Goal: Information Seeking & Learning: Learn about a topic

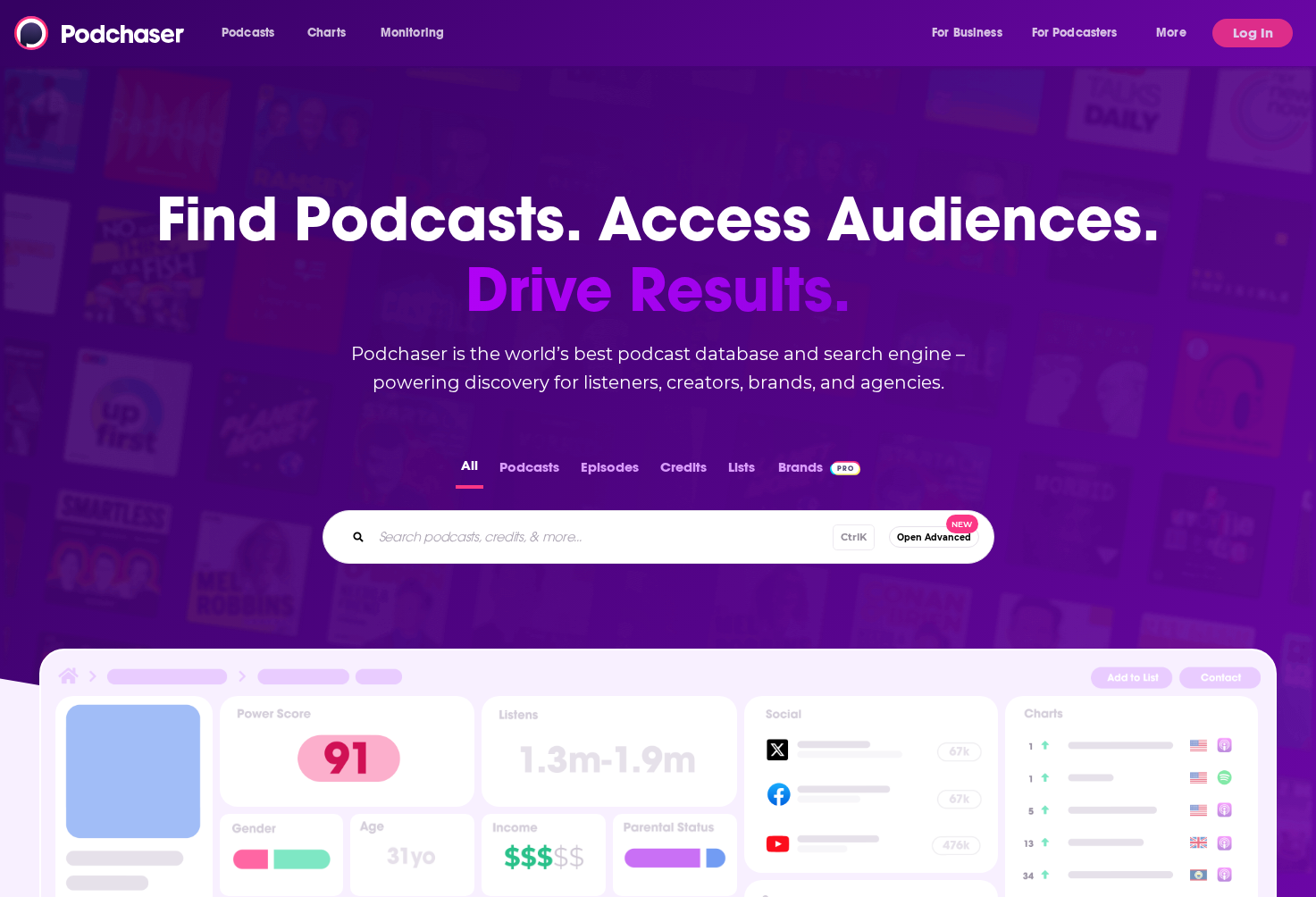
click at [509, 539] on input "Search podcasts, credits, & more..." at bounding box center [602, 537] width 461 height 29
type input "smartless"
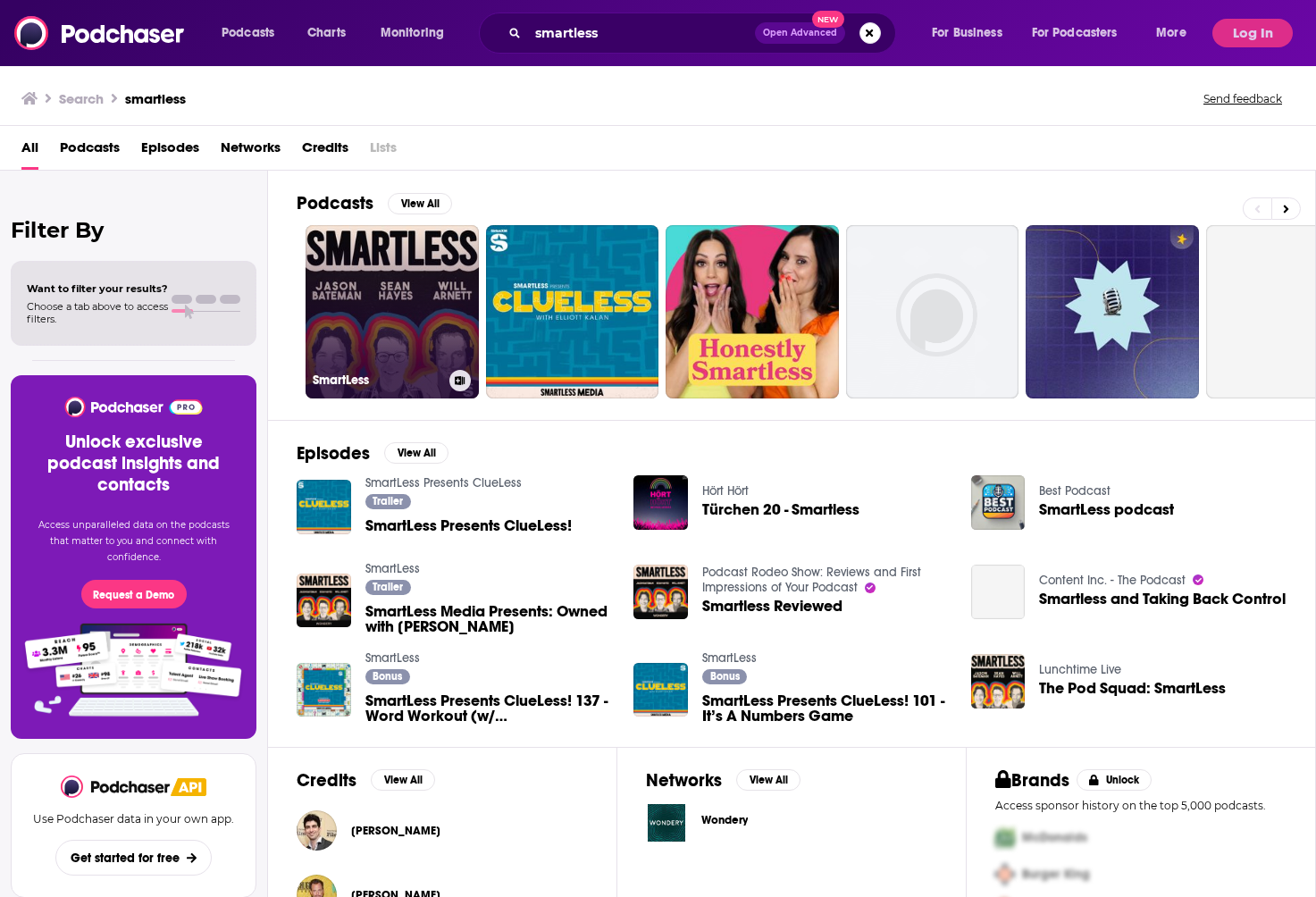
click at [431, 302] on link "SmartLess" at bounding box center [392, 311] width 173 height 173
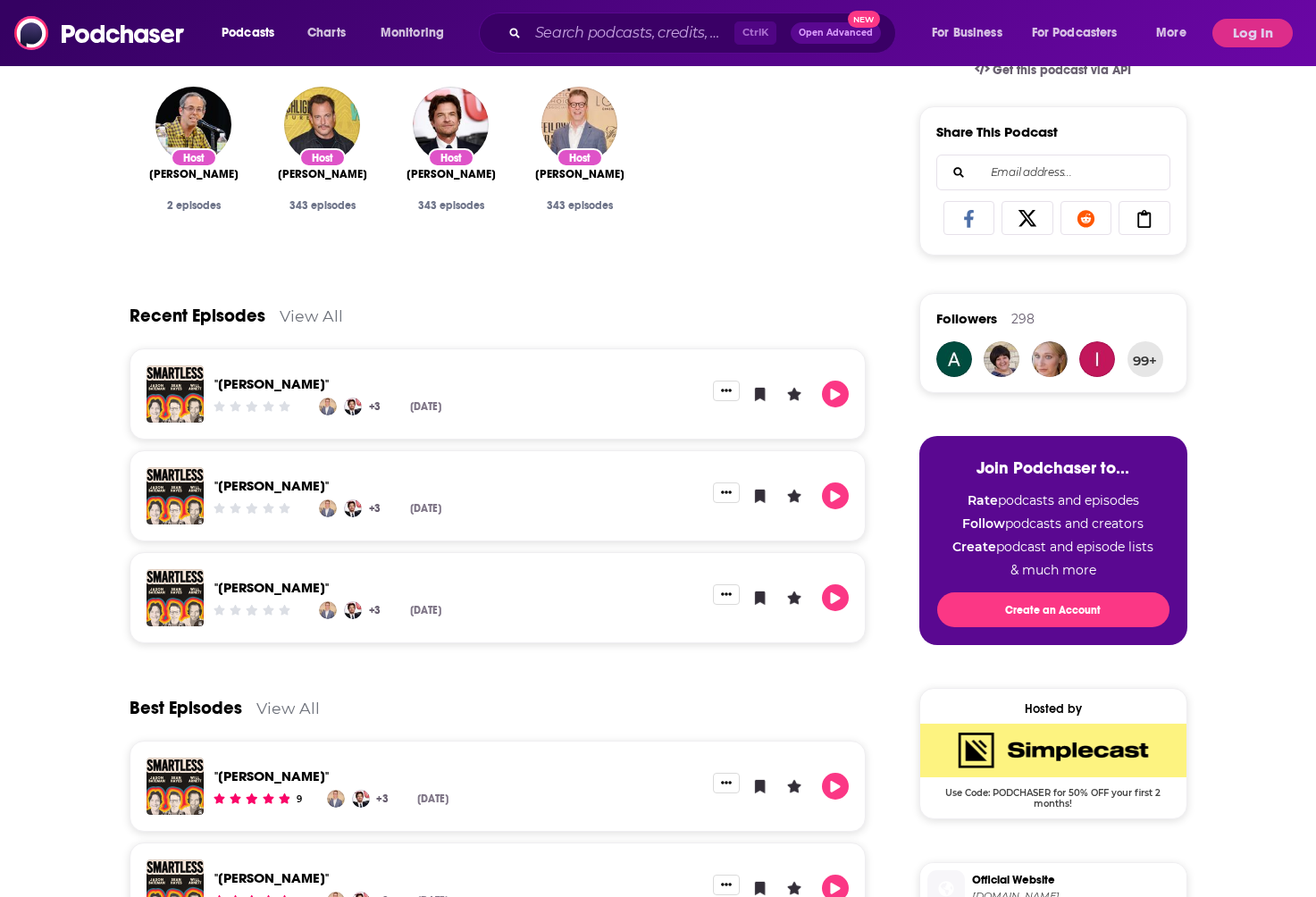
scroll to position [261, 0]
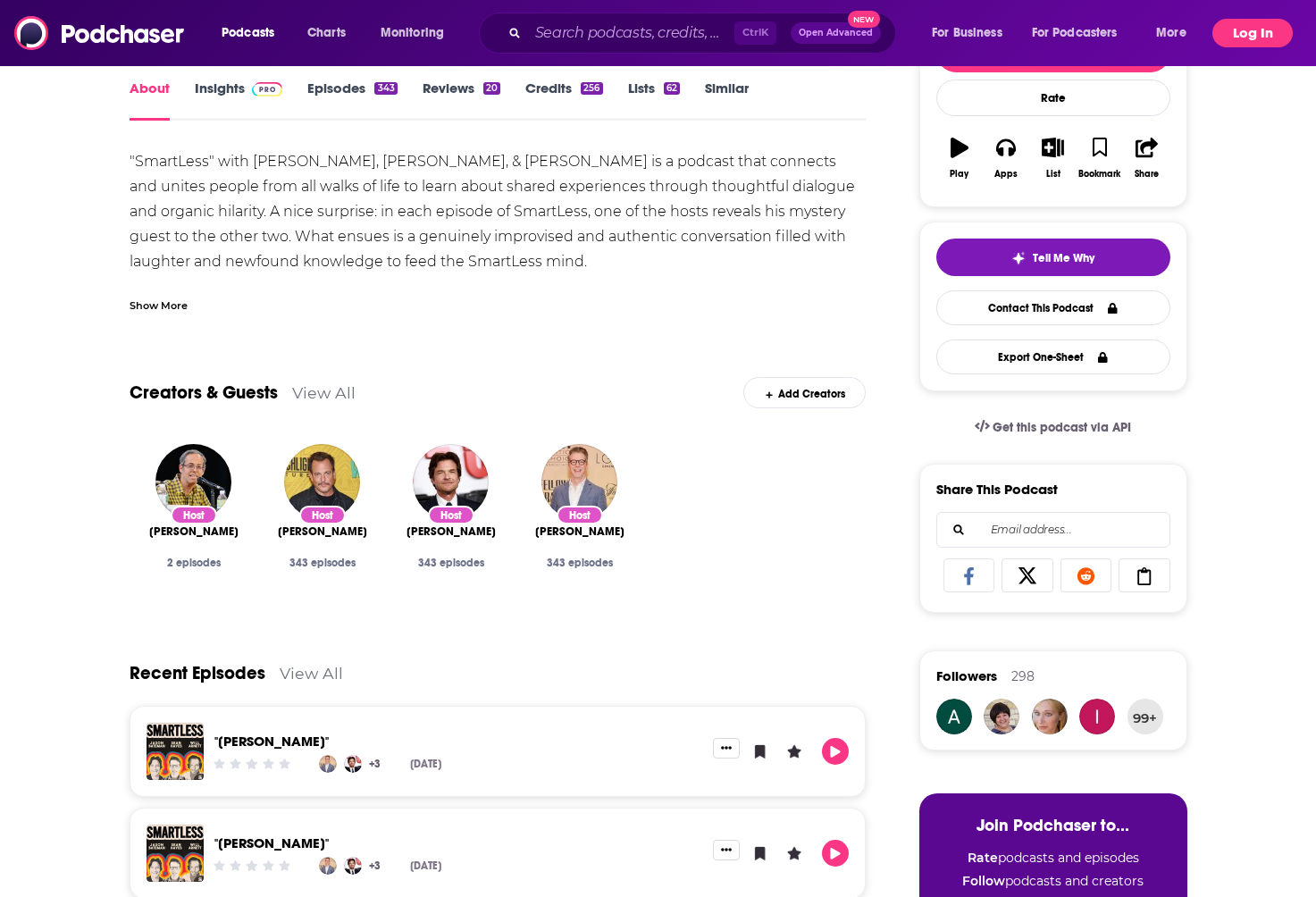
click at [1262, 35] on button "Log In" at bounding box center [1252, 33] width 80 height 29
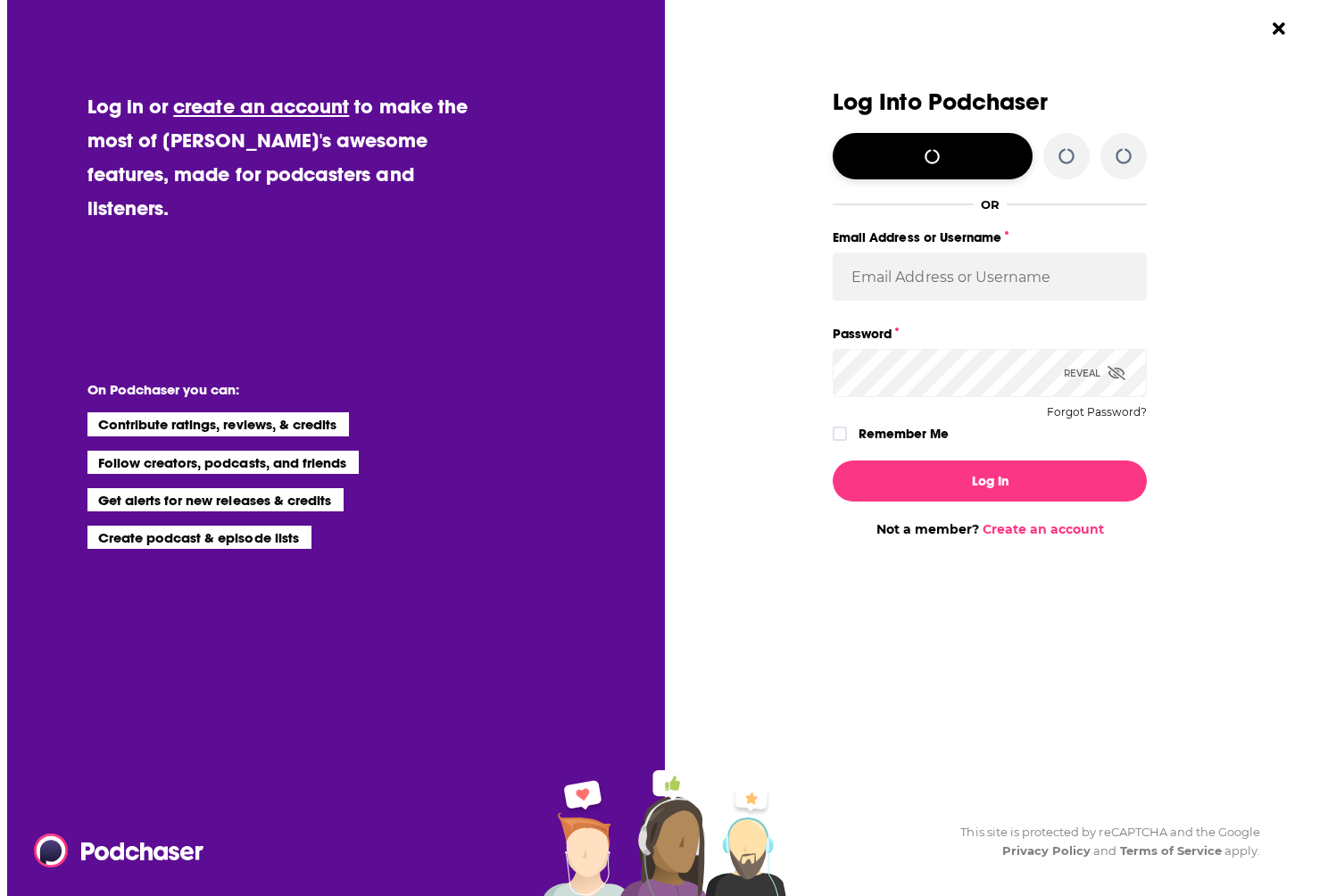
scroll to position [0, 0]
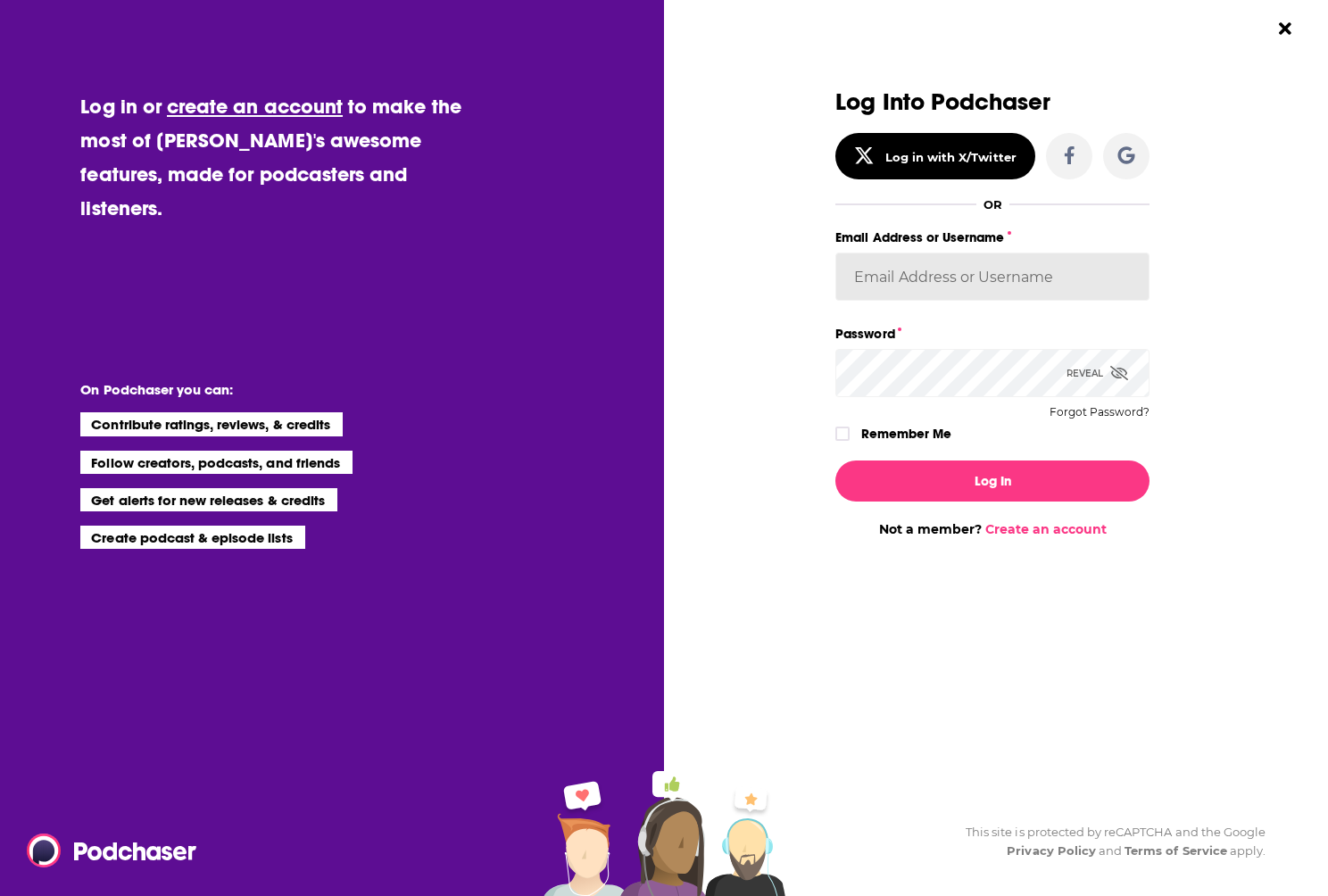
type input "VHannley"
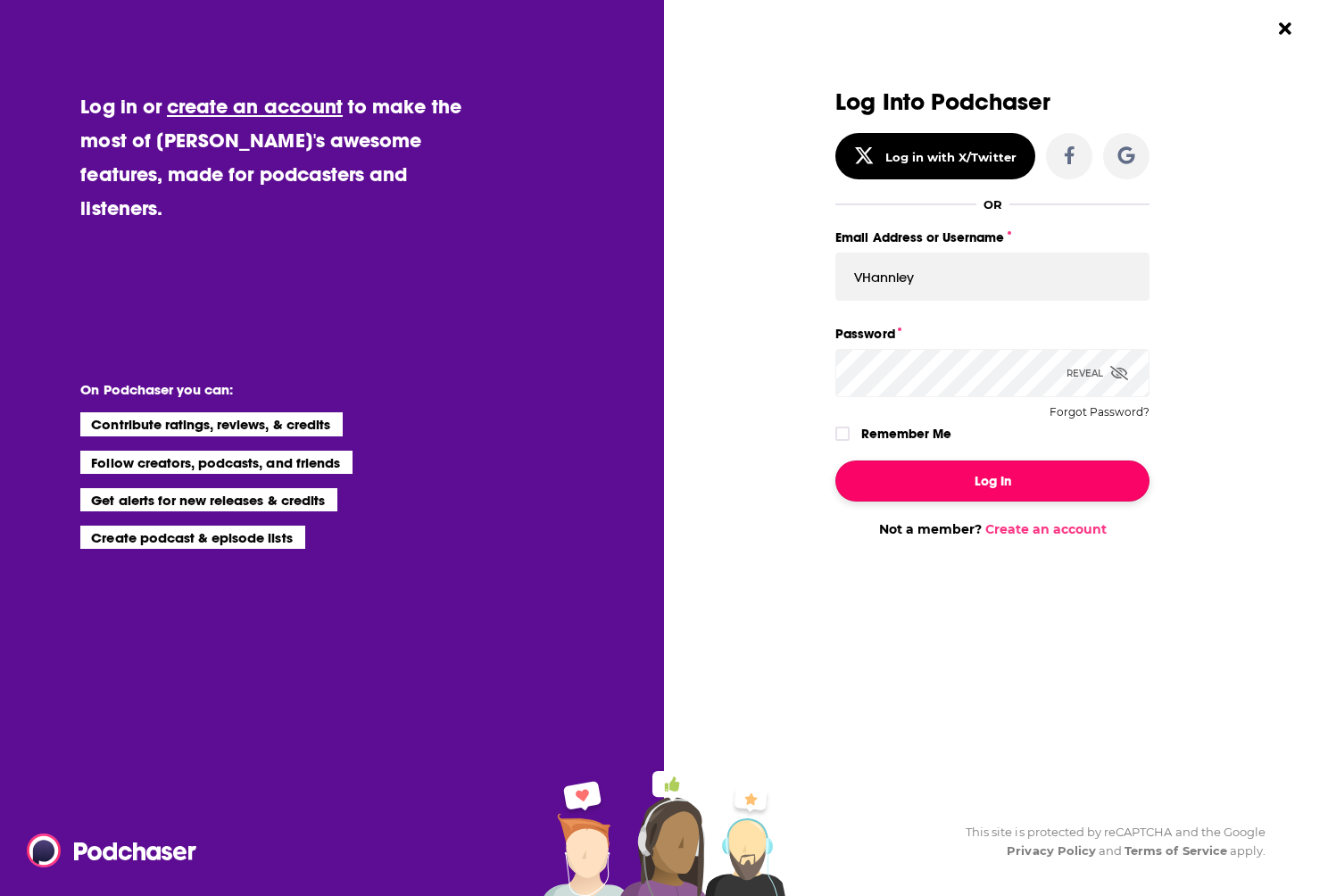
click at [947, 475] on button "Log In" at bounding box center [992, 480] width 314 height 41
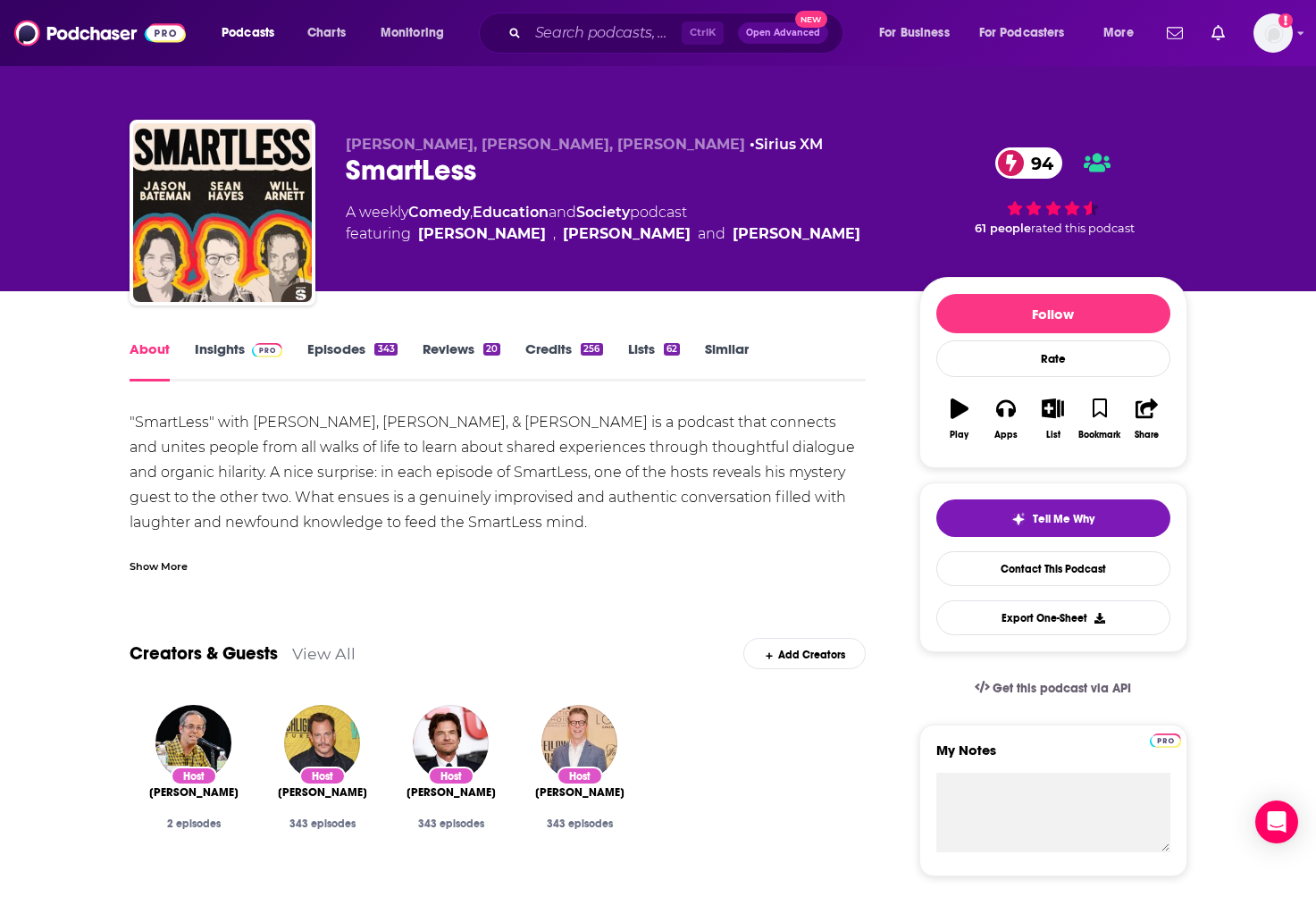
click at [246, 351] on span at bounding box center [264, 349] width 38 height 17
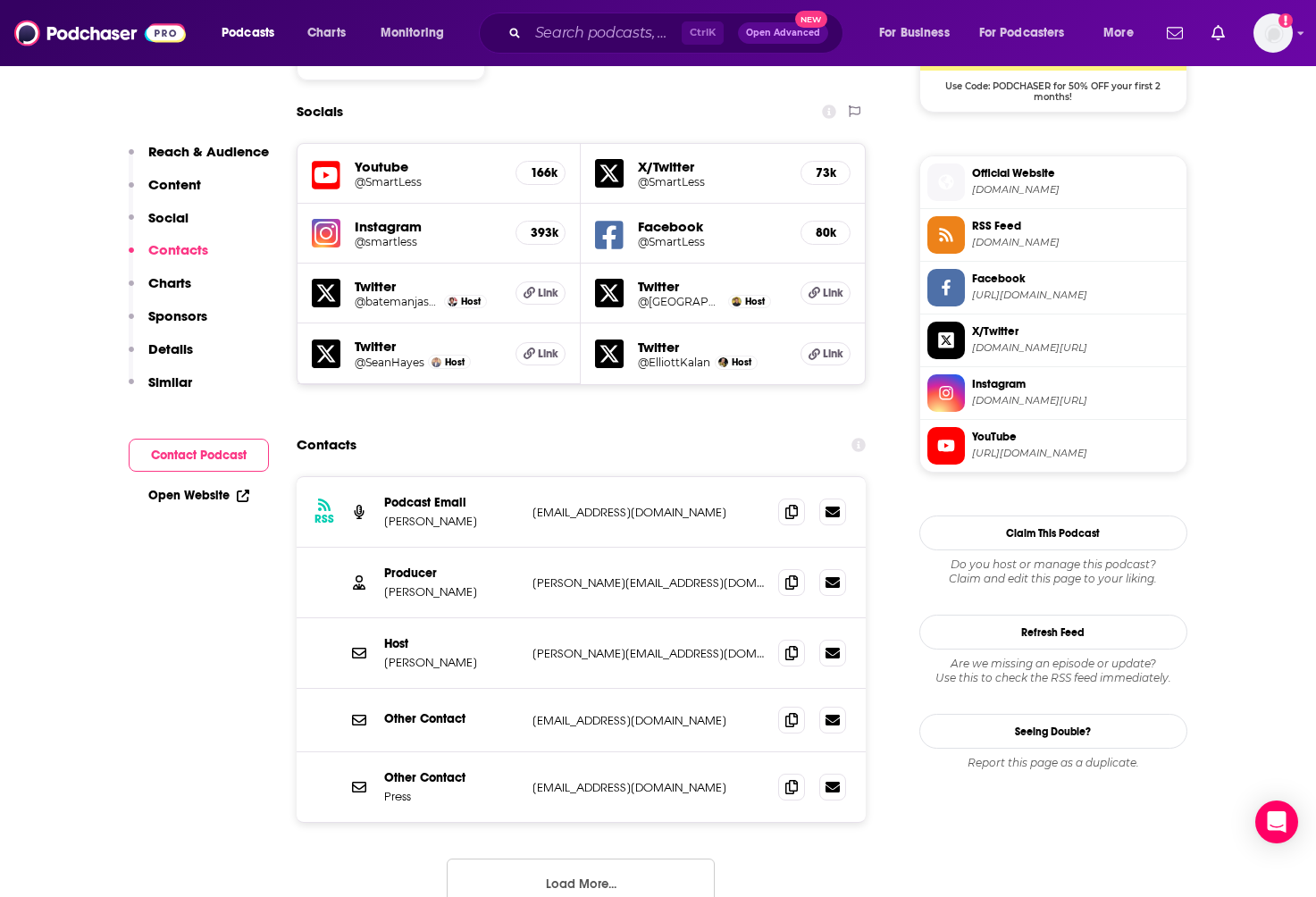
scroll to position [1608, 0]
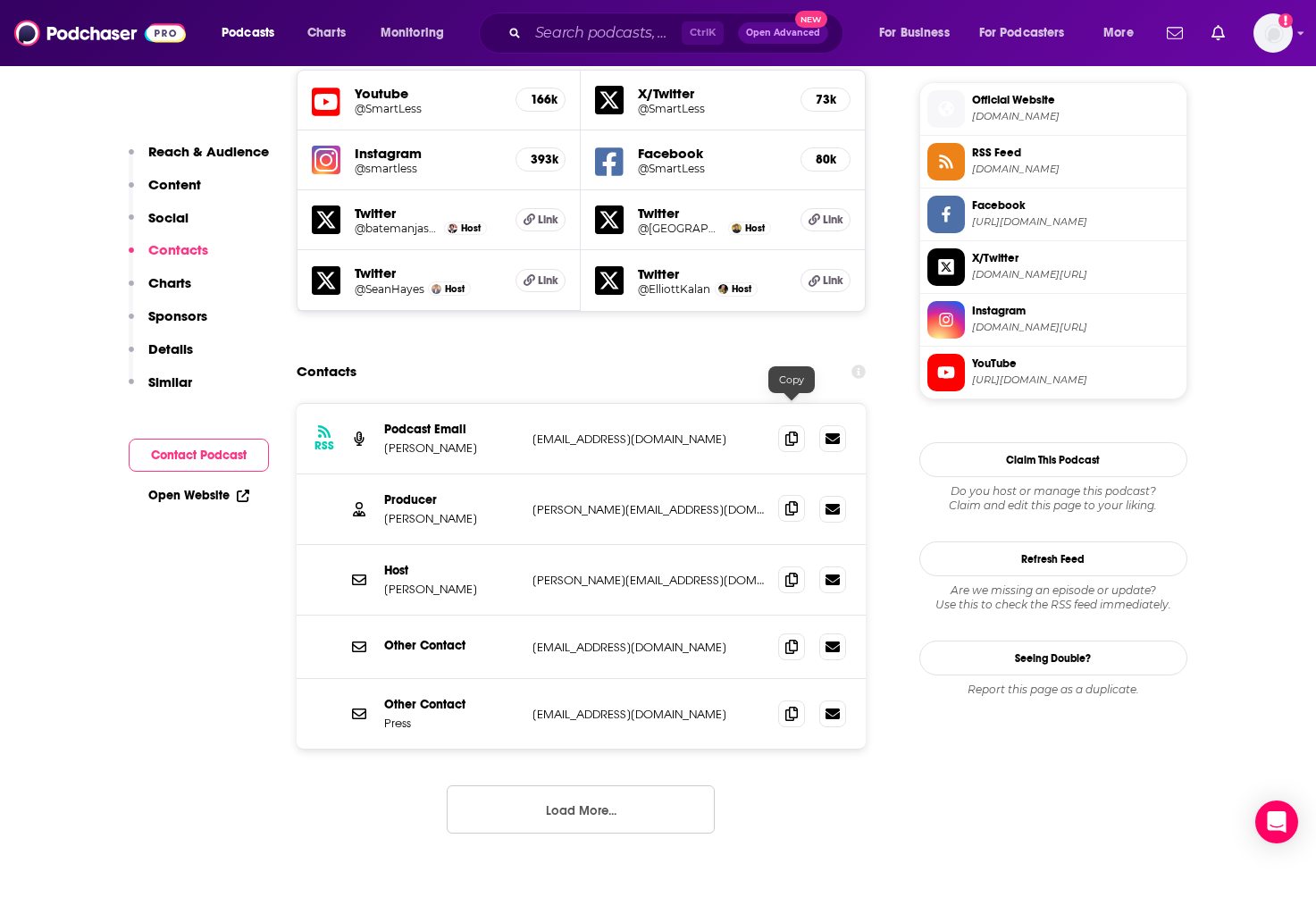
click at [788, 501] on icon at bounding box center [791, 508] width 12 height 14
click at [558, 786] on button "Load More..." at bounding box center [581, 809] width 269 height 49
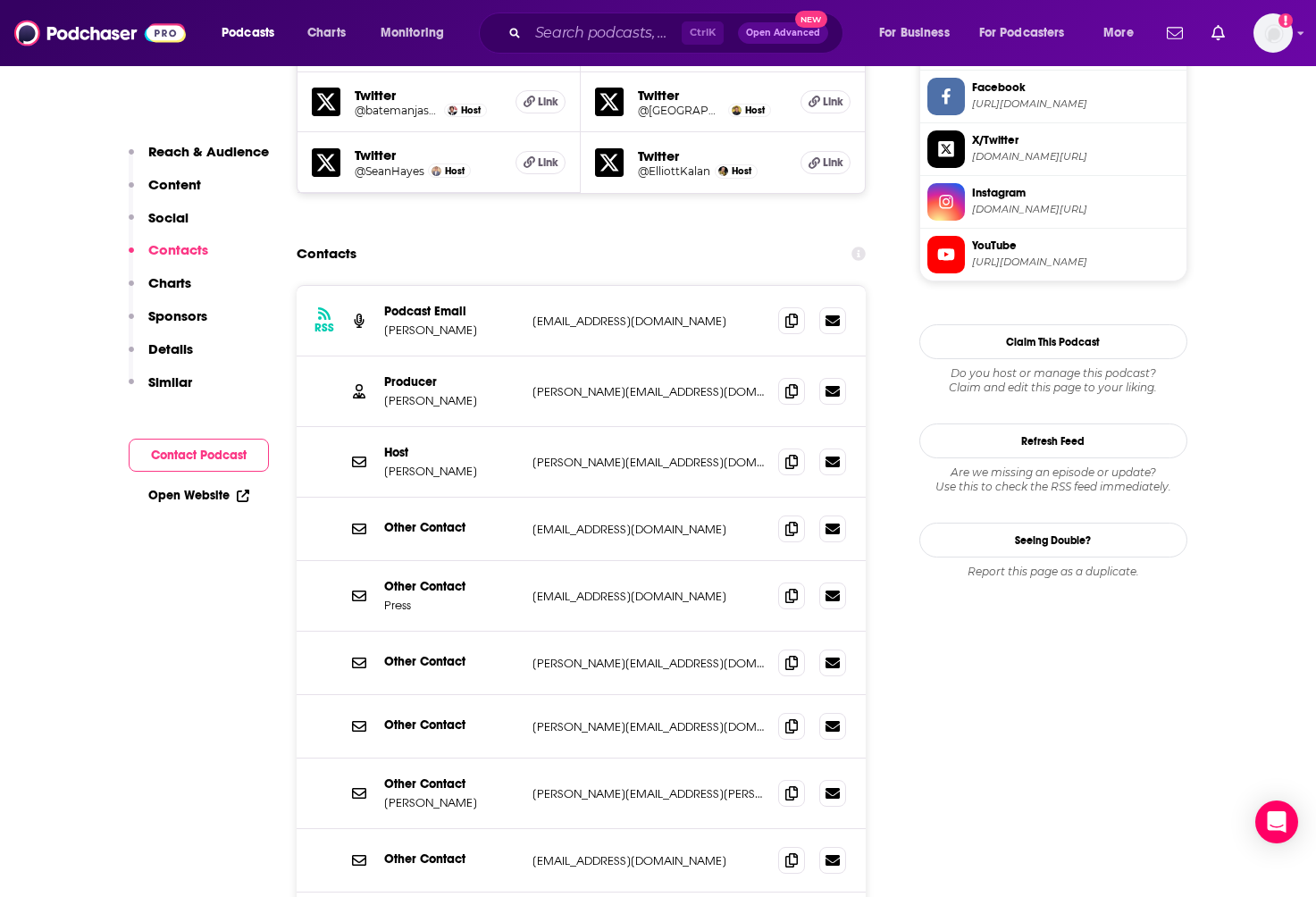
scroll to position [1787, 0]
